Goal: Information Seeking & Learning: Learn about a topic

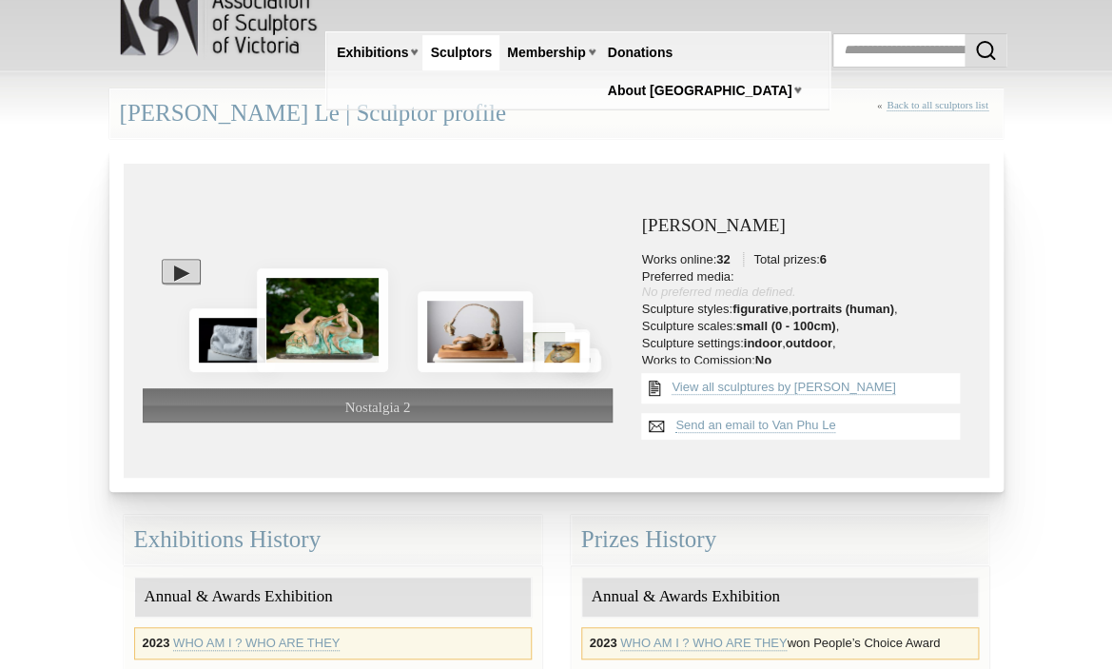
scroll to position [27, 0]
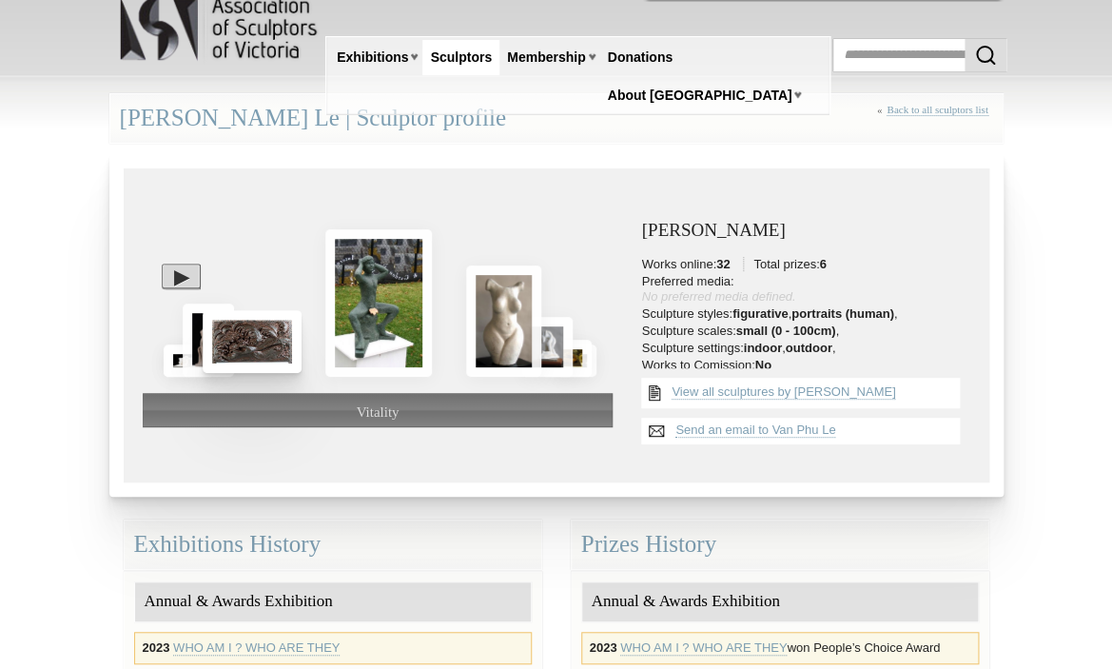
click at [248, 343] on img at bounding box center [252, 341] width 99 height 63
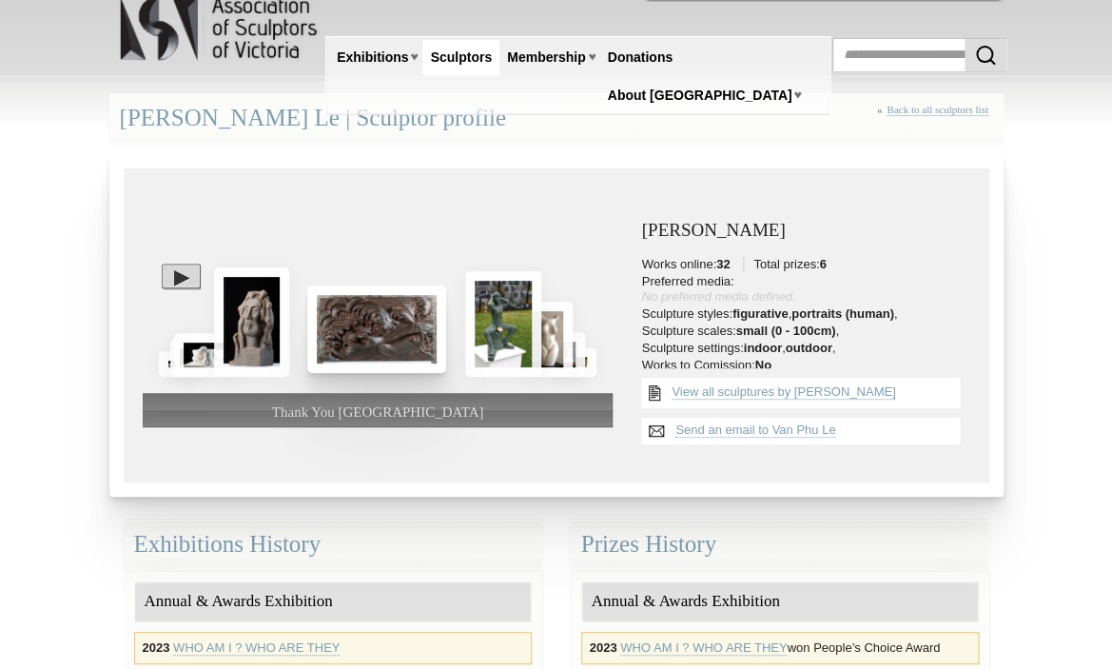
click at [353, 335] on img at bounding box center [376, 329] width 139 height 88
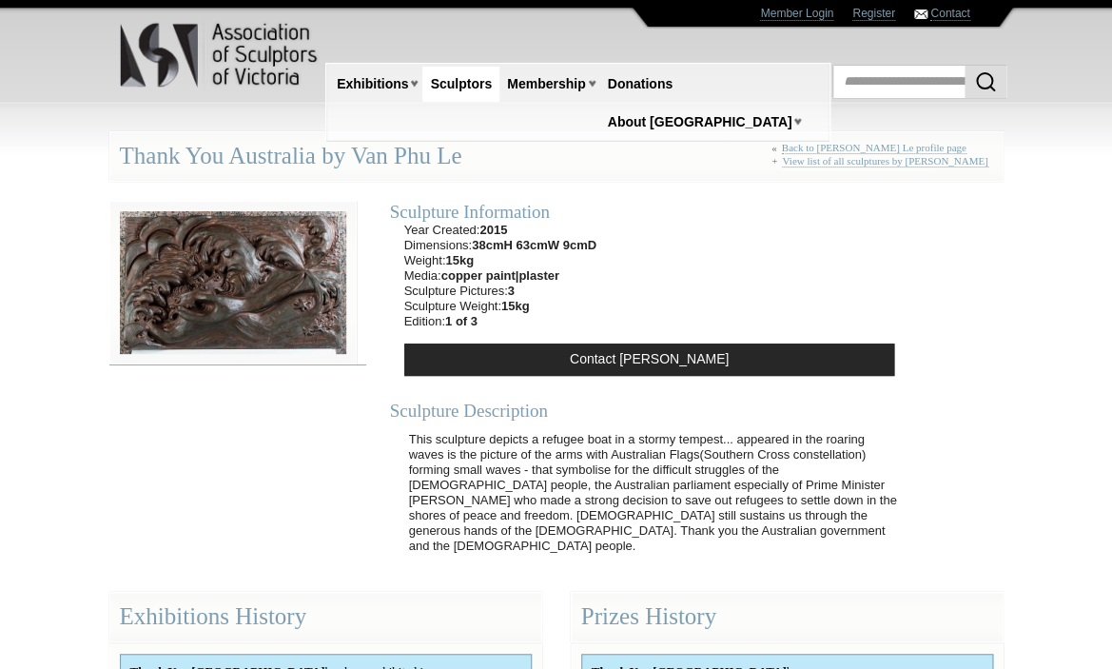
click at [271, 291] on img at bounding box center [232, 283] width 247 height 164
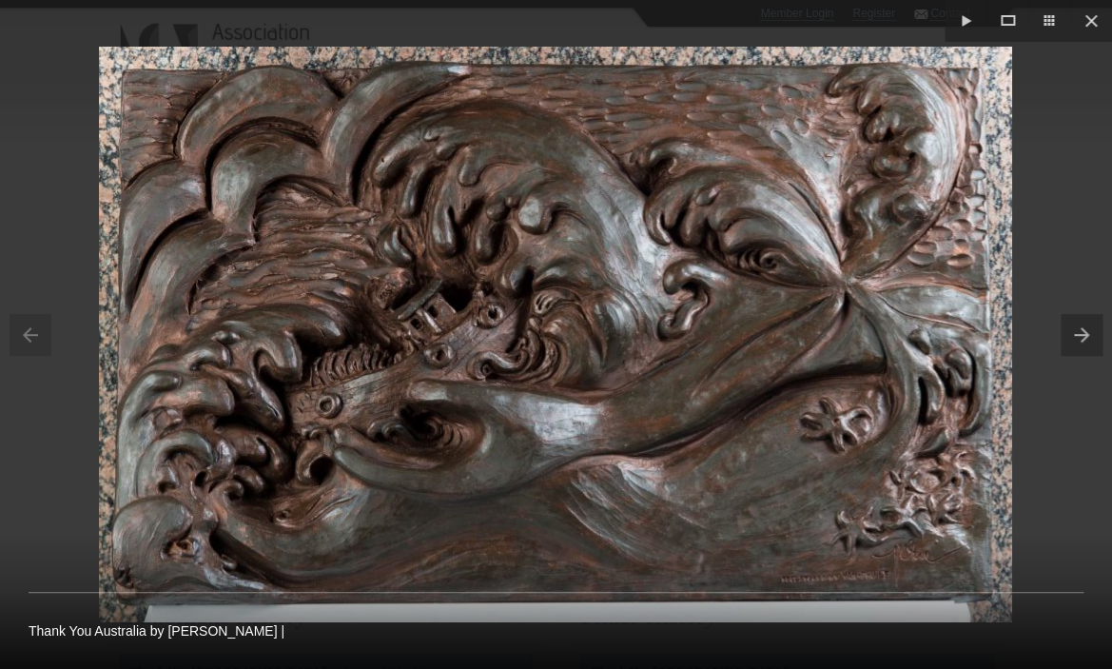
click at [1080, 330] on button at bounding box center [1086, 334] width 51 height 95
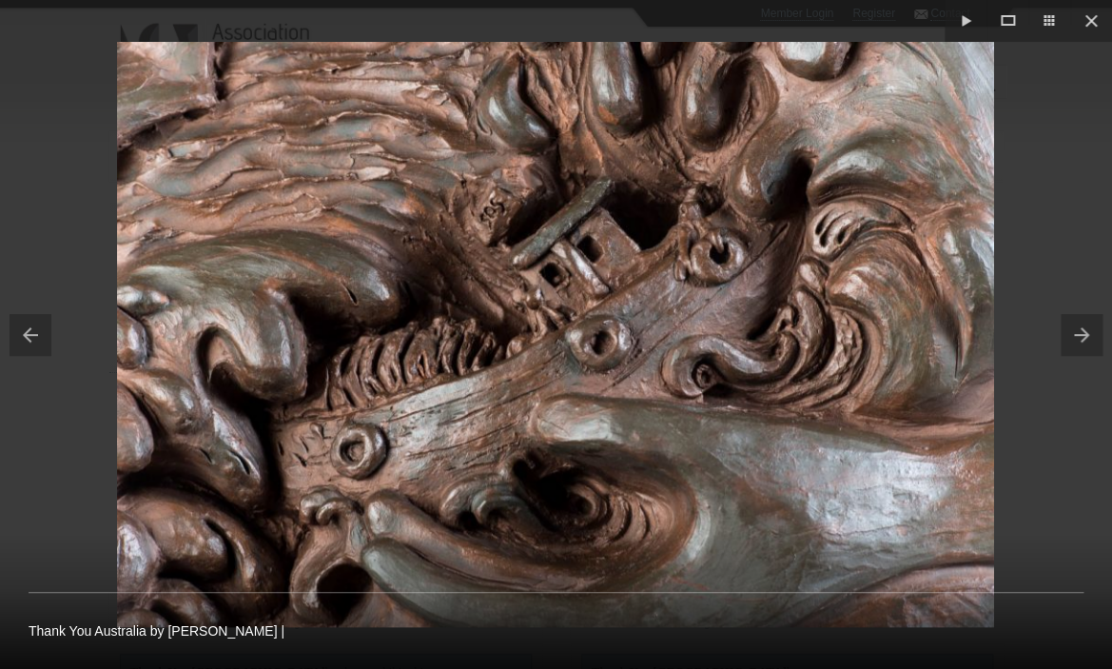
click at [1086, 335] on button at bounding box center [1086, 334] width 51 height 95
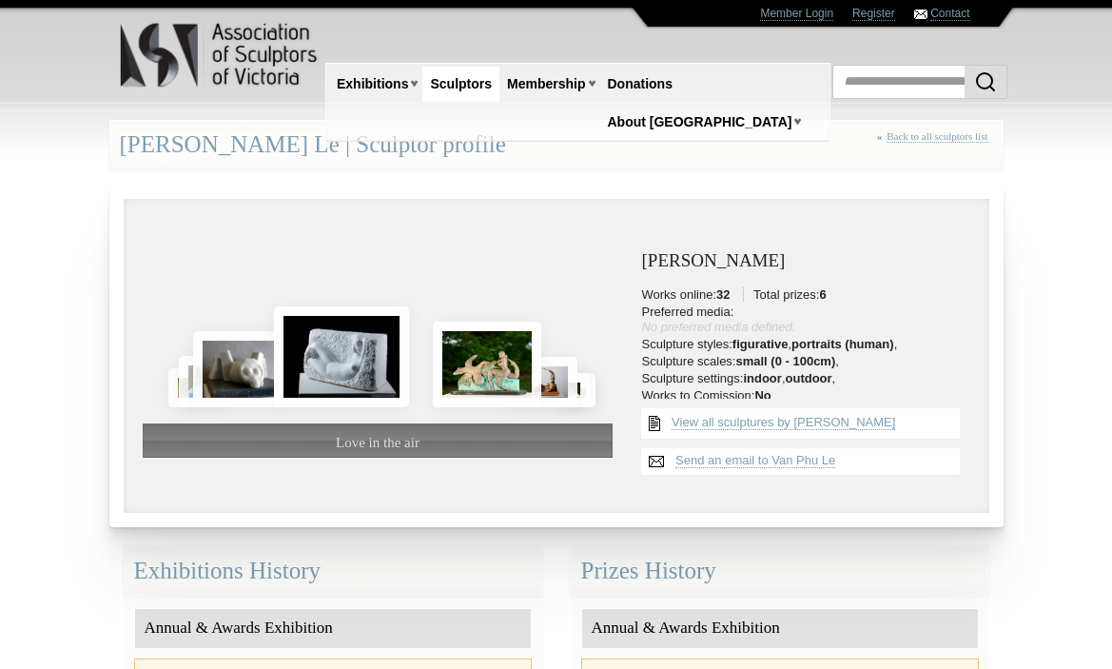
scroll to position [27, 0]
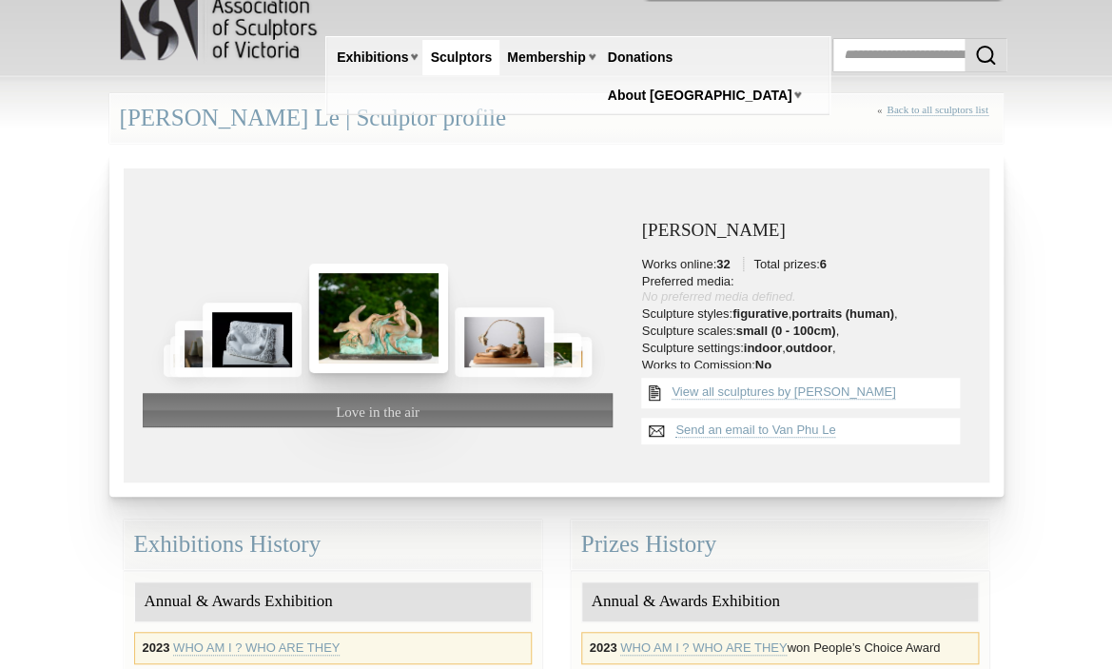
click at [376, 307] on img at bounding box center [378, 318] width 139 height 109
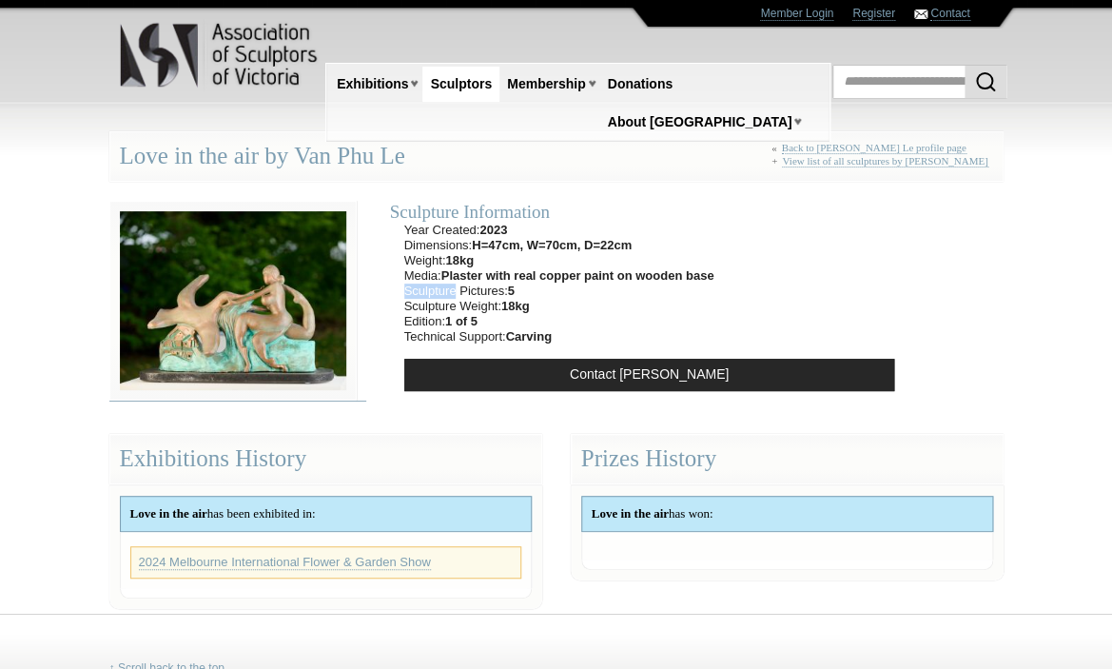
click at [251, 297] on img at bounding box center [232, 301] width 247 height 200
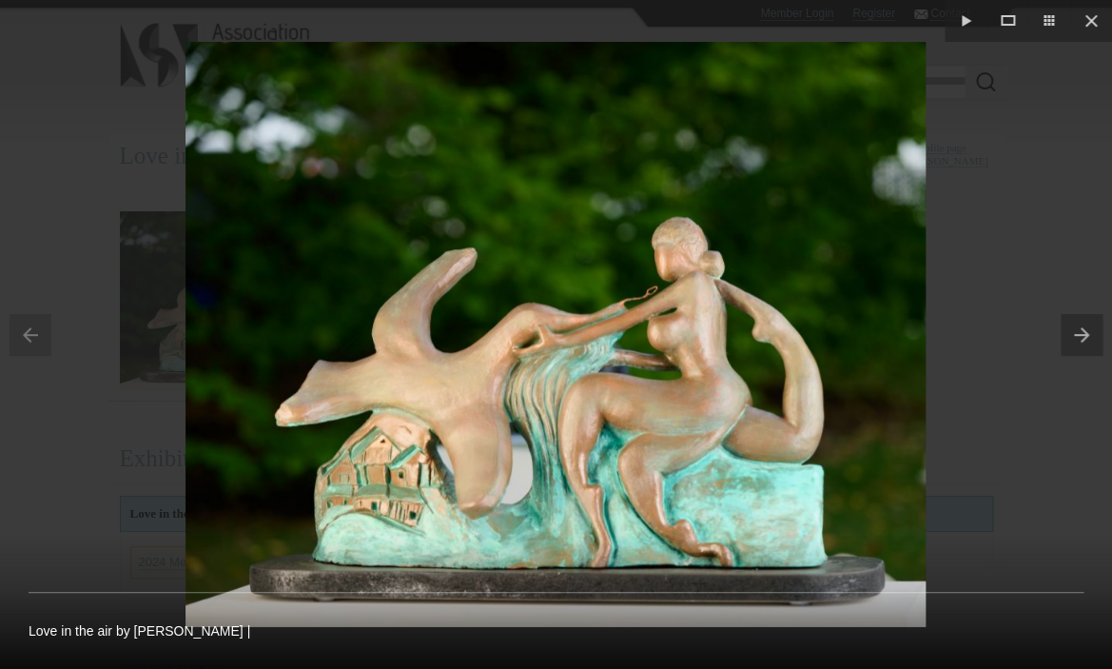
click at [1088, 325] on button at bounding box center [1086, 334] width 51 height 95
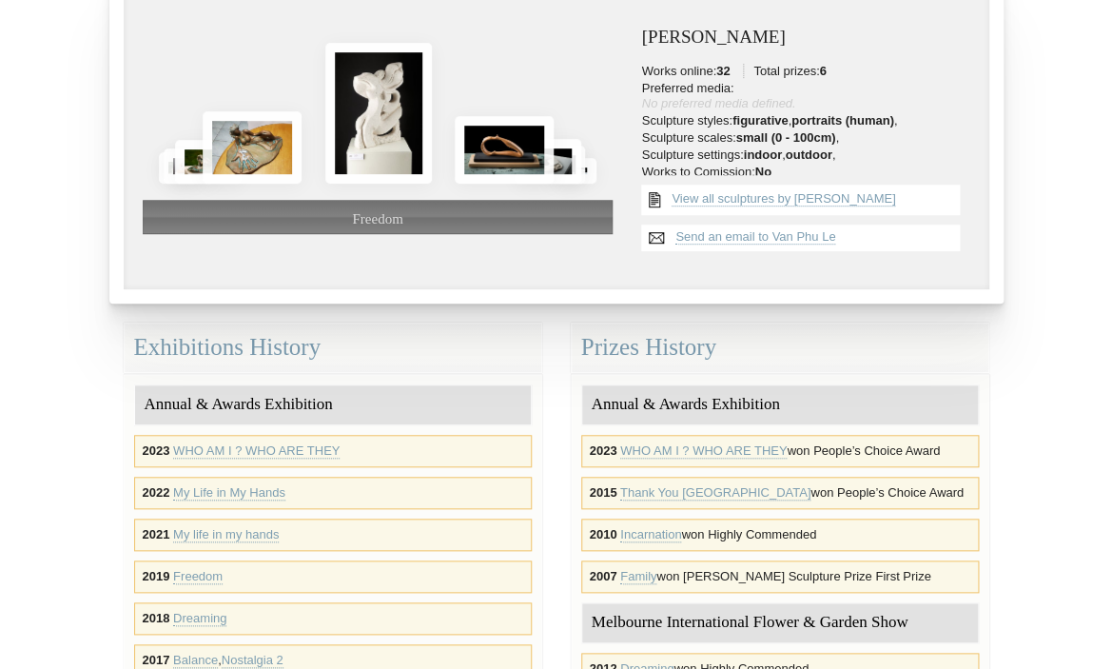
scroll to position [225, 0]
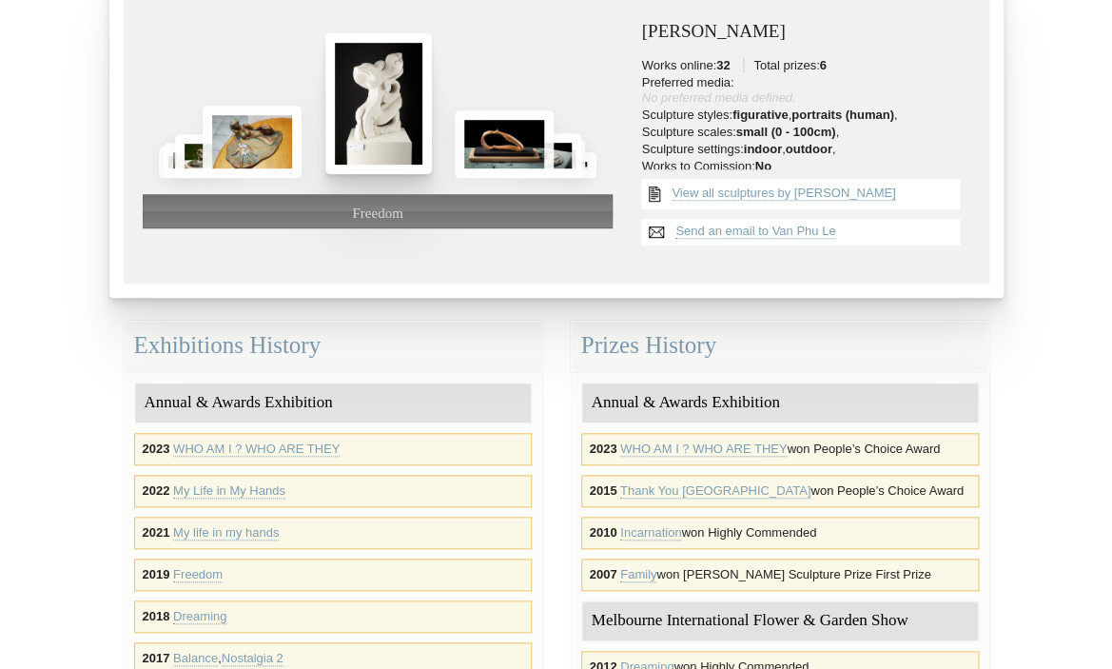
click at [381, 78] on img at bounding box center [378, 103] width 106 height 141
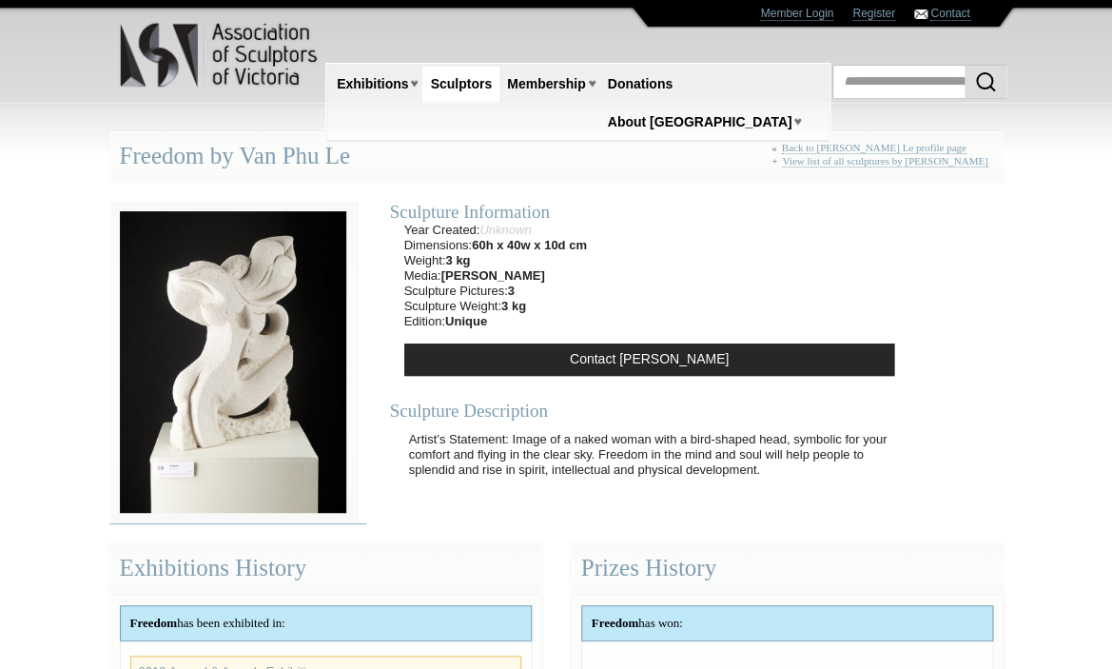
click at [222, 288] on img at bounding box center [232, 362] width 247 height 322
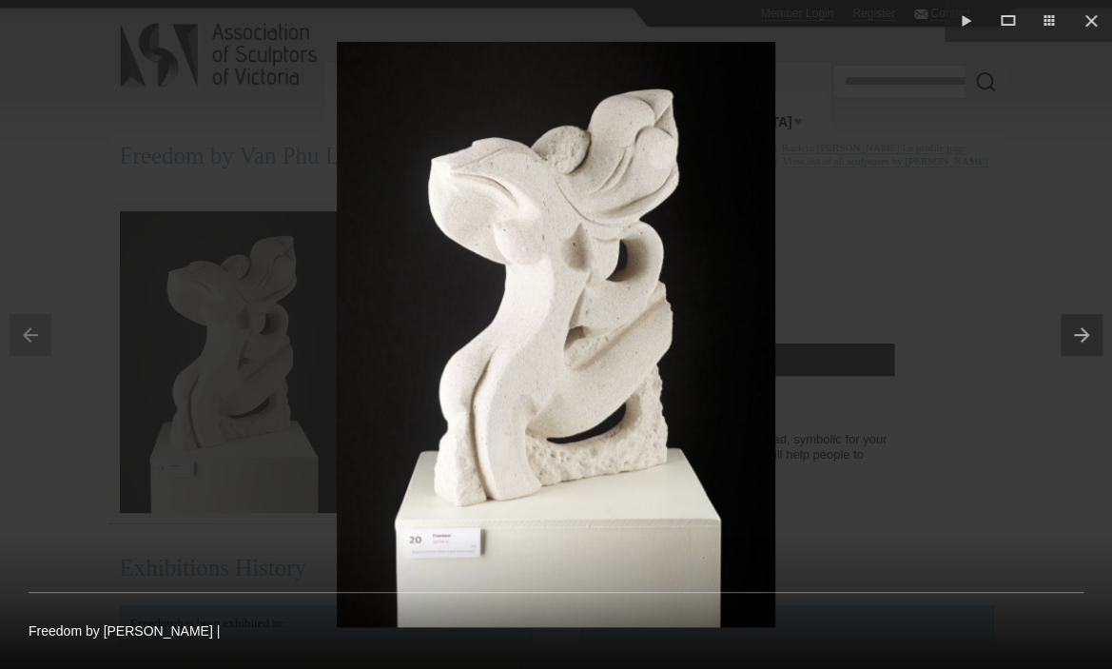
click at [1085, 331] on button at bounding box center [1086, 334] width 51 height 95
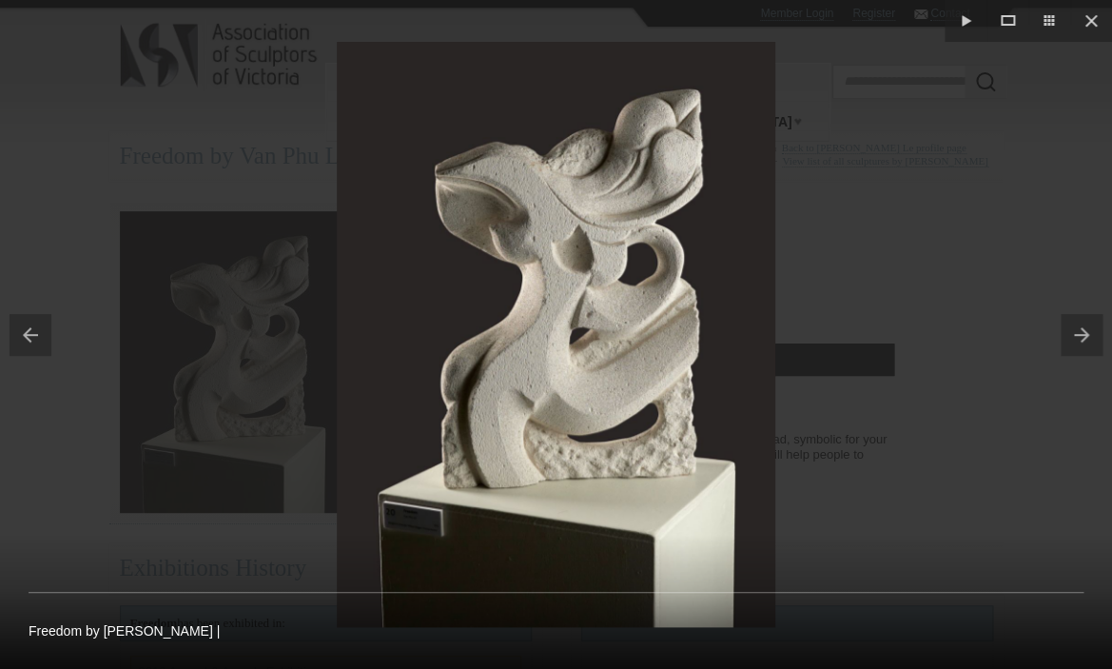
click at [1085, 330] on button at bounding box center [1086, 334] width 51 height 95
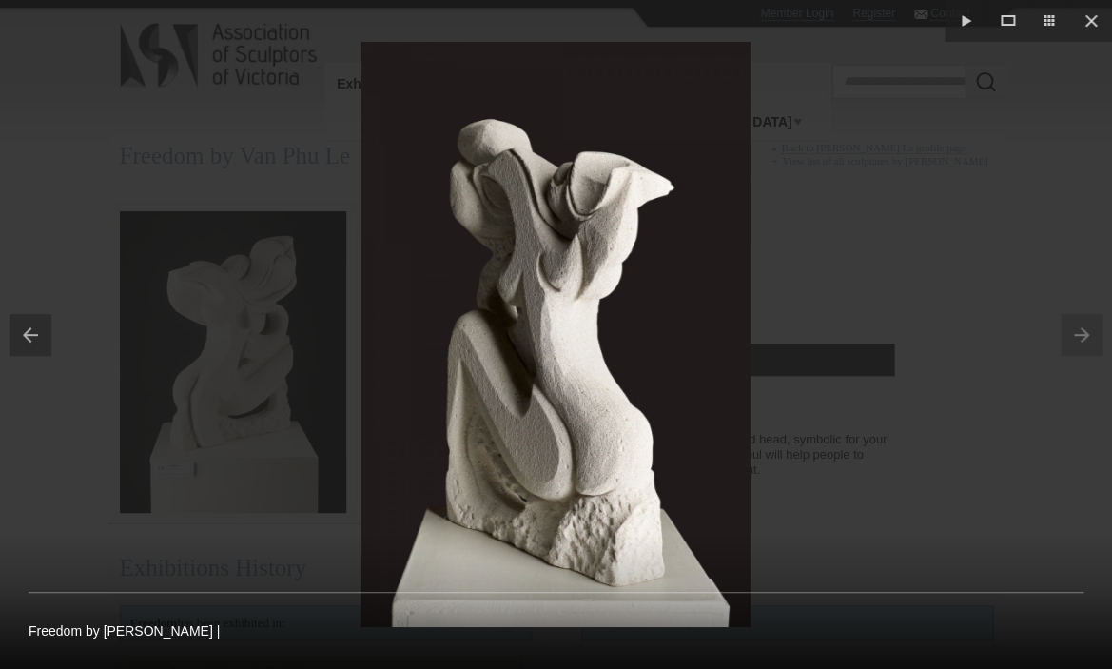
click at [26, 334] on button at bounding box center [25, 334] width 51 height 95
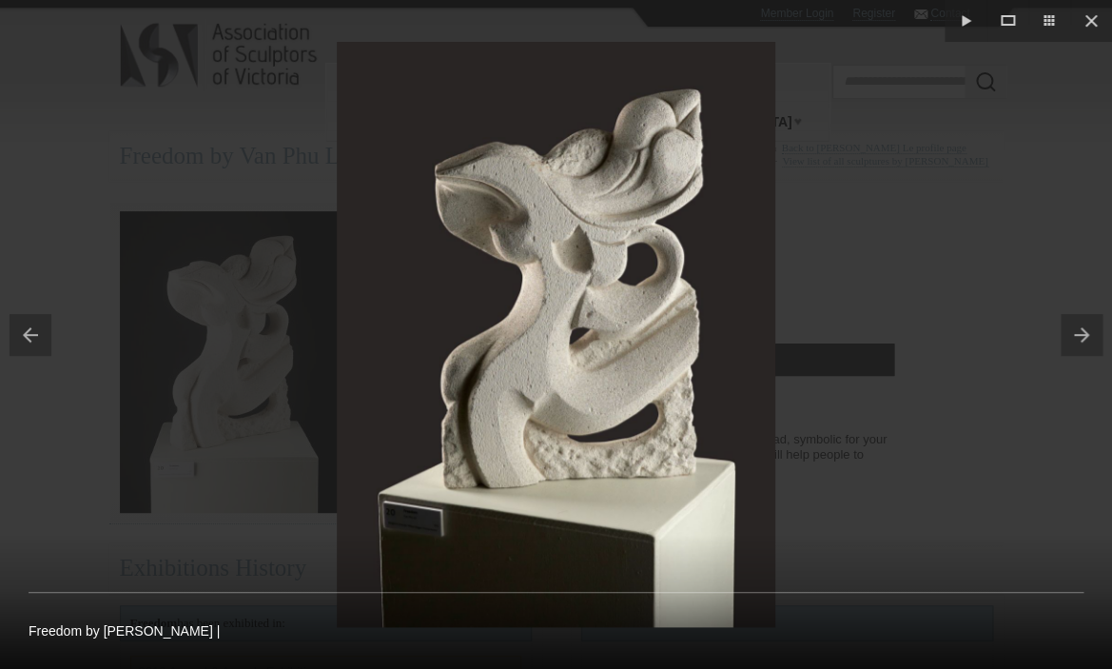
click at [26, 334] on button at bounding box center [25, 334] width 51 height 95
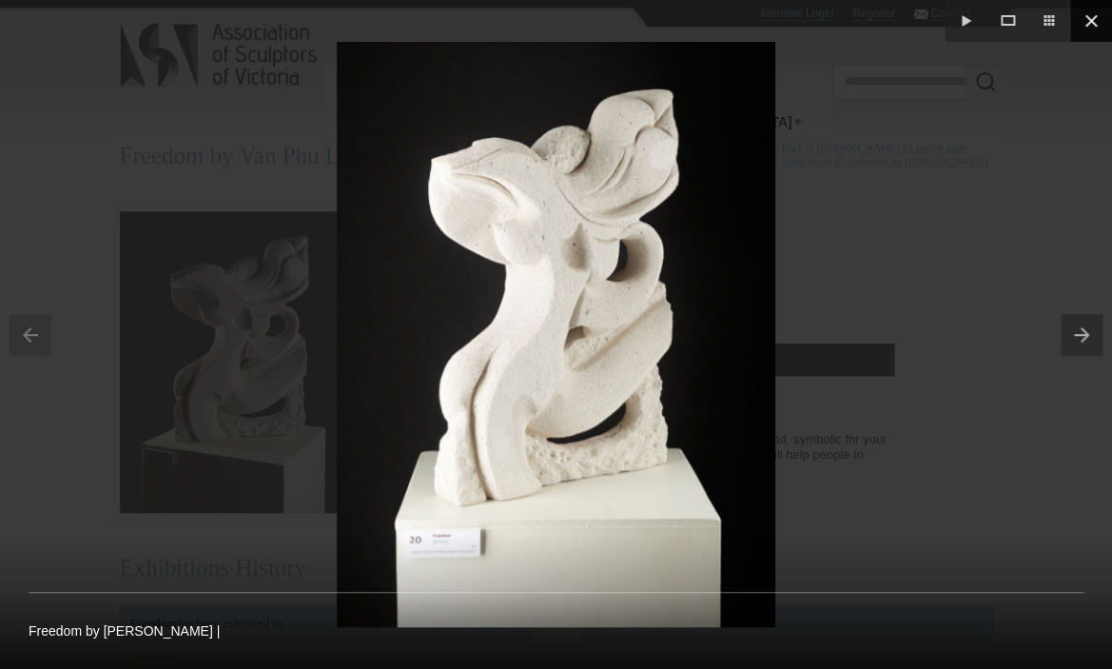
click at [1083, 15] on button at bounding box center [1091, 21] width 42 height 42
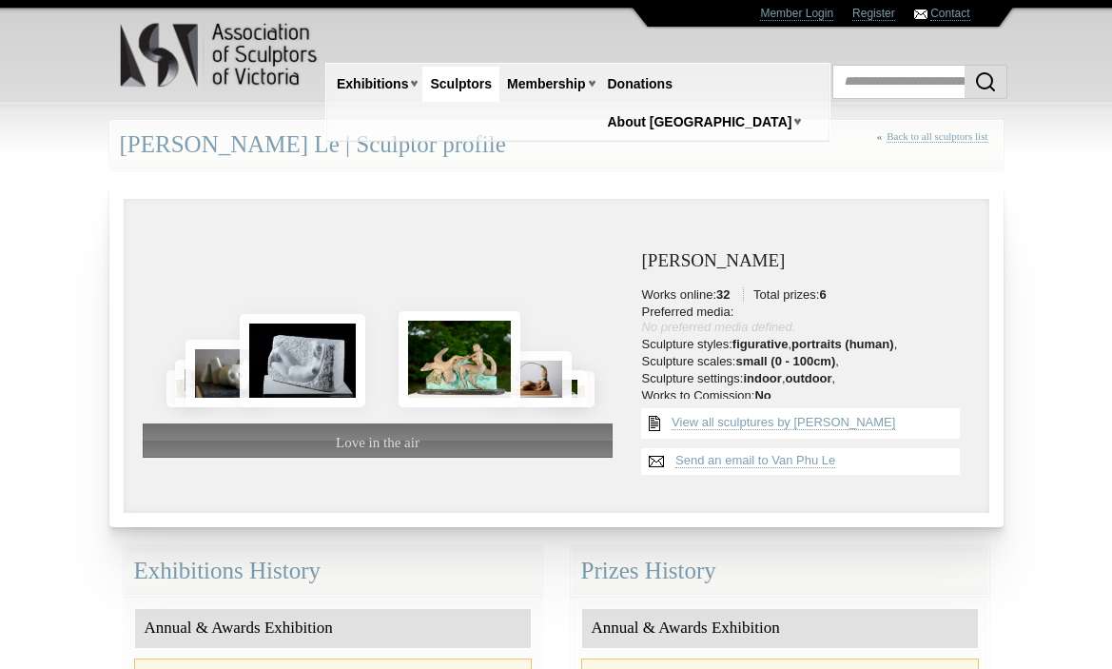
scroll to position [225, 0]
